Goal: Communication & Community: Answer question/provide support

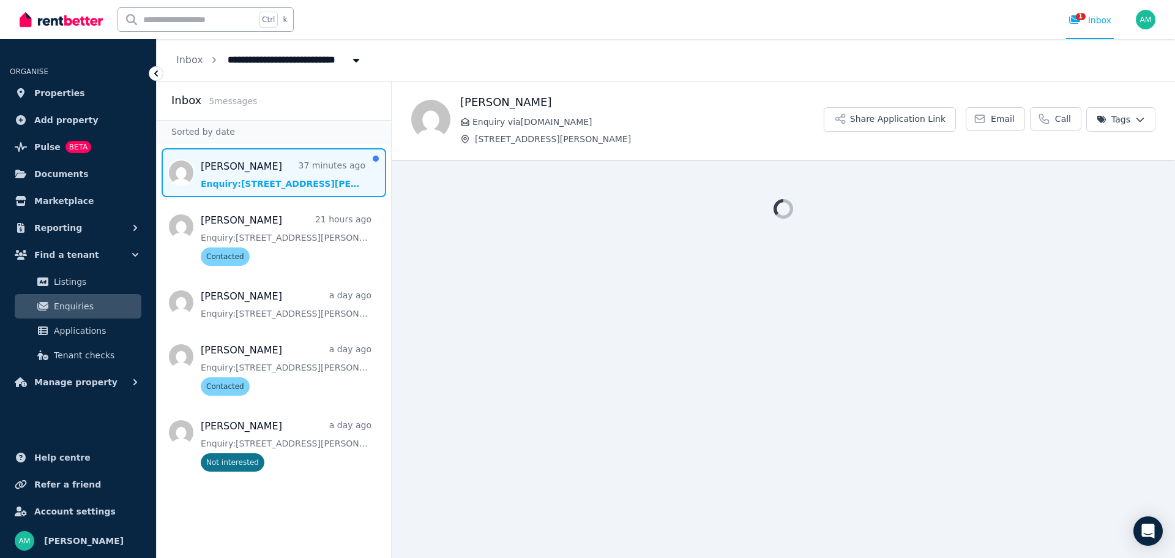
click at [251, 174] on span "Message list" at bounding box center [274, 172] width 234 height 49
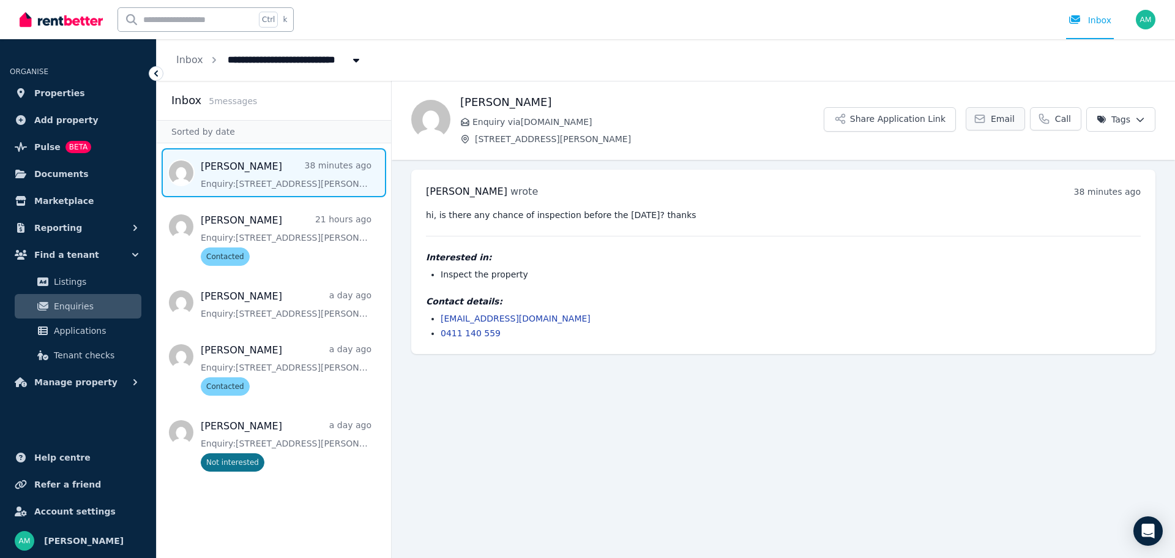
click at [982, 113] on icon at bounding box center [980, 119] width 12 height 12
click at [1009, 126] on link "Email" at bounding box center [995, 118] width 59 height 23
click at [902, 122] on button "Share Application Link" at bounding box center [890, 119] width 132 height 24
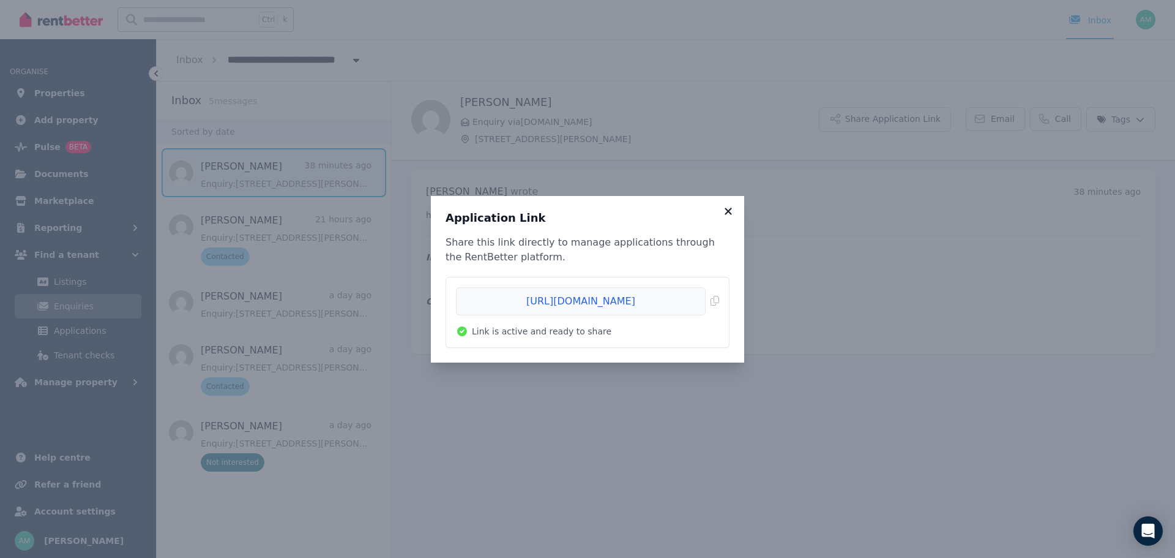
click at [727, 215] on icon at bounding box center [728, 211] width 12 height 11
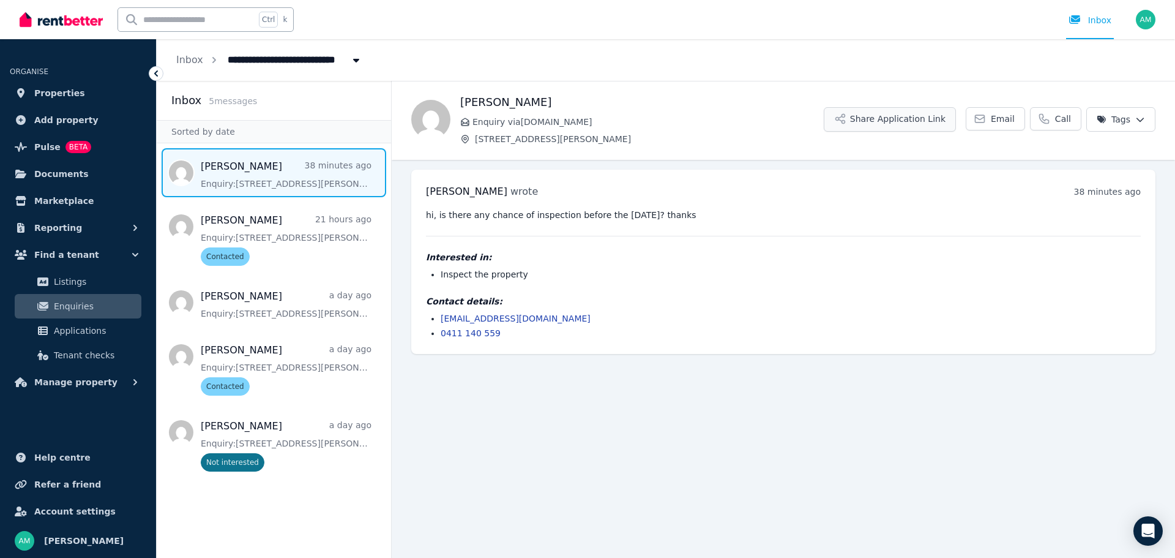
click at [918, 117] on button "Share Application Link" at bounding box center [890, 119] width 132 height 24
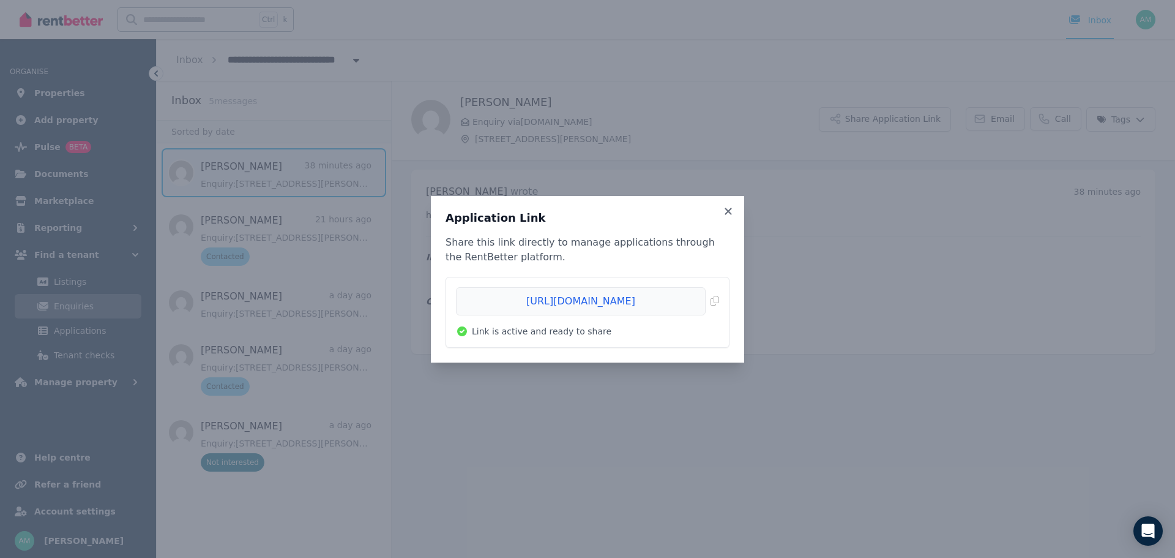
click at [722, 301] on li "[URL][DOMAIN_NAME] Copied! Link is active and ready to share" at bounding box center [587, 312] width 283 height 70
click at [715, 302] on span "Copied!" at bounding box center [587, 301] width 263 height 28
click at [723, 215] on icon at bounding box center [728, 211] width 12 height 11
